Goal: Transaction & Acquisition: Purchase product/service

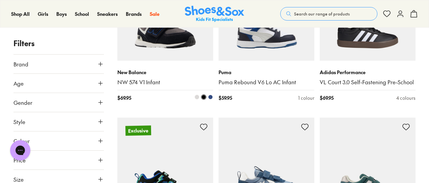
scroll to position [405, 0]
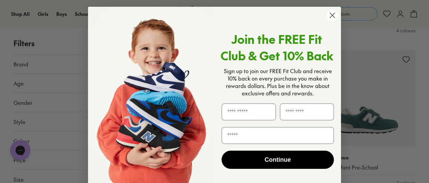
click at [331, 13] on circle "Close dialog" at bounding box center [332, 15] width 11 height 11
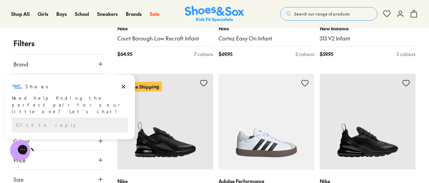
scroll to position [1315, 0]
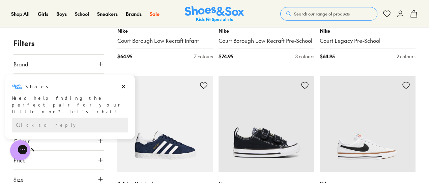
scroll to position [2293, 0]
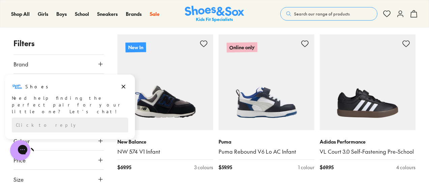
scroll to position [270, 0]
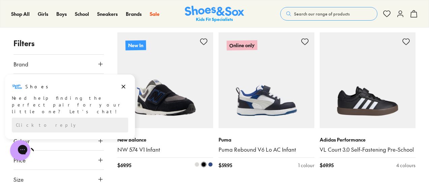
click at [169, 107] on img at bounding box center [165, 80] width 96 height 96
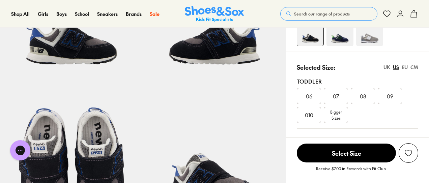
select select "*"
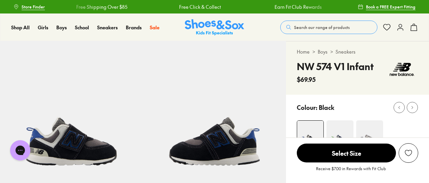
scroll to position [34, 0]
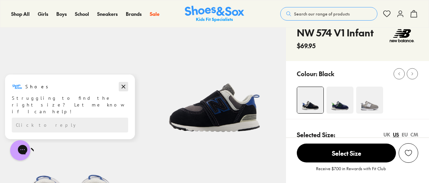
click at [125, 89] on icon "Dismiss campaign" at bounding box center [123, 87] width 7 height 8
